Goal: Information Seeking & Learning: Find specific fact

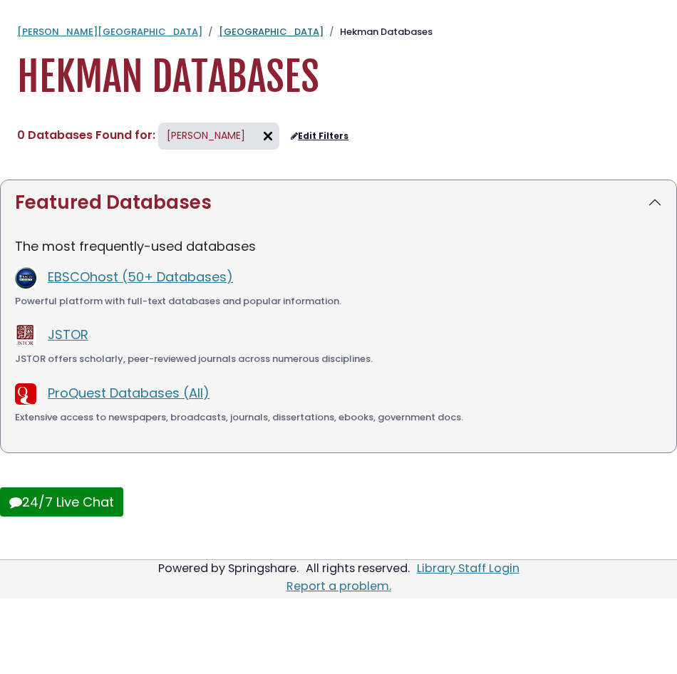
click at [219, 36] on link "[GEOGRAPHIC_DATA]" at bounding box center [271, 32] width 105 height 14
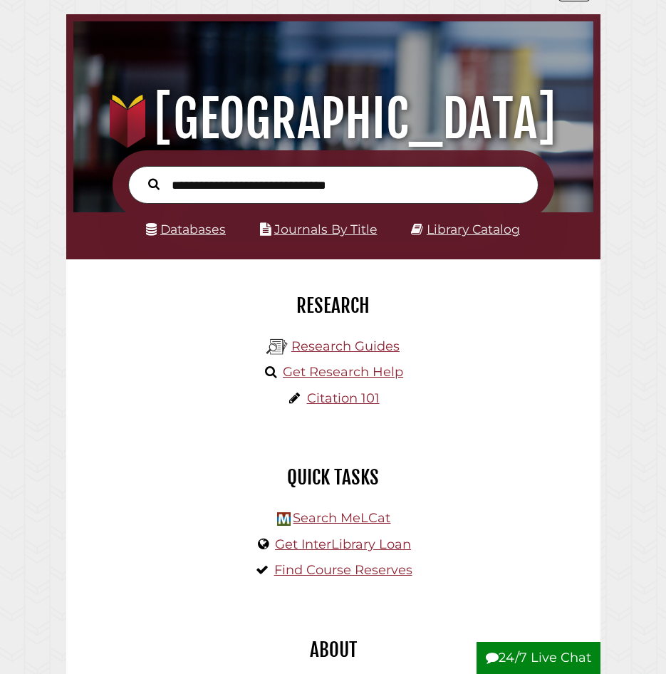
scroll to position [71, 0]
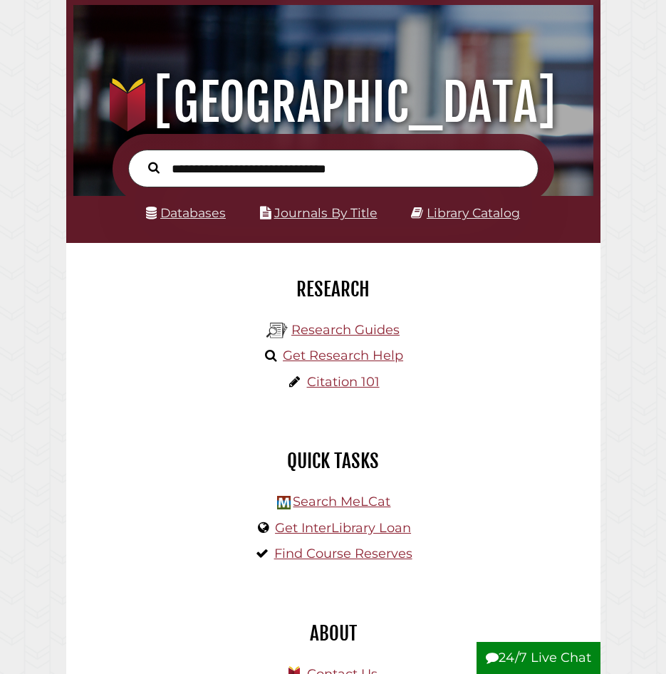
click at [229, 172] on input "text" at bounding box center [333, 169] width 411 height 38
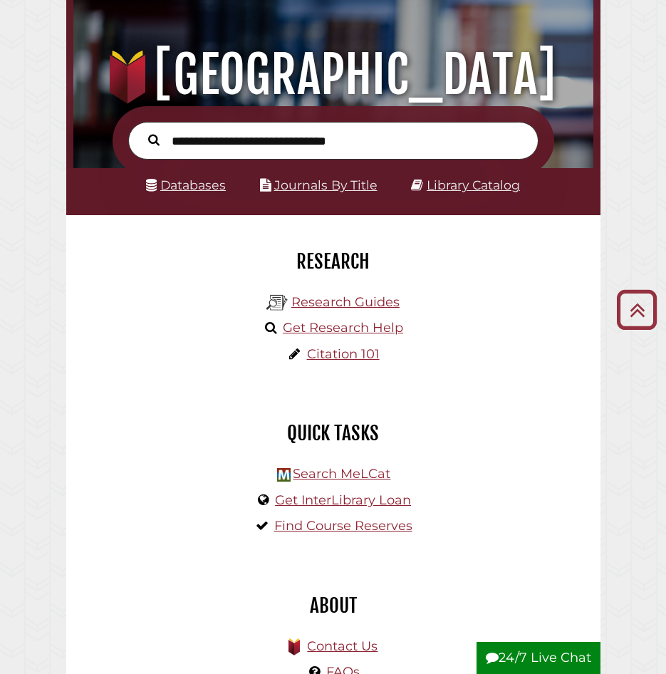
scroll to position [0, 0]
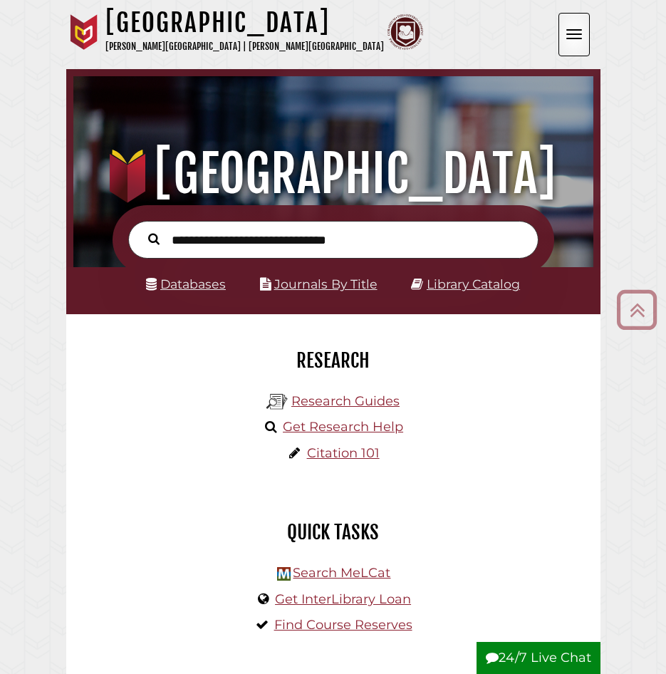
click at [193, 245] on input "text" at bounding box center [333, 240] width 411 height 38
type input "*"
type input "**********"
click at [141, 229] on button "Search" at bounding box center [154, 238] width 26 height 18
